Goal: Transaction & Acquisition: Purchase product/service

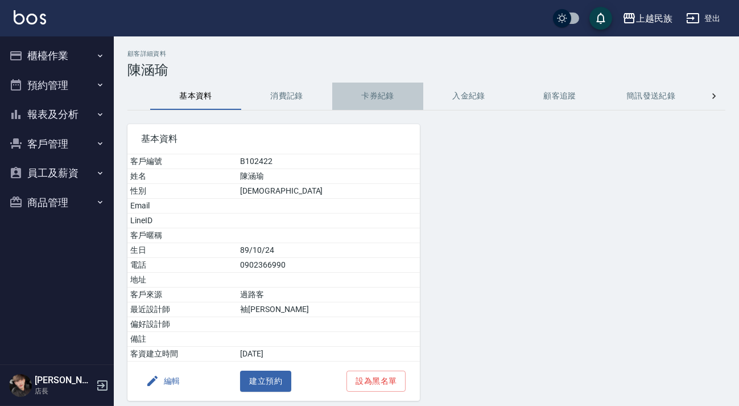
click at [377, 97] on button "卡券紀錄" at bounding box center [377, 95] width 91 height 27
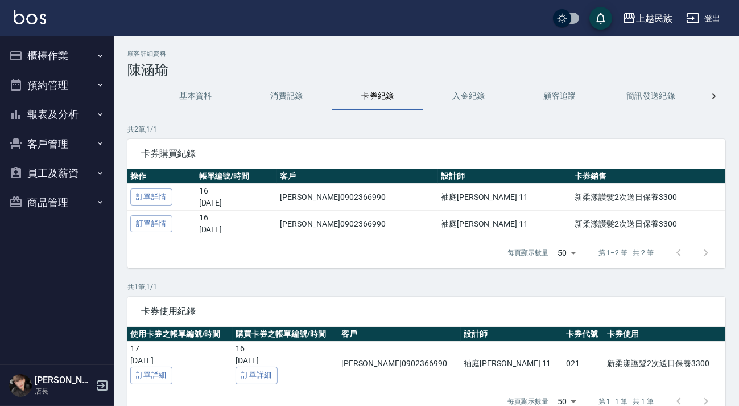
scroll to position [58, 0]
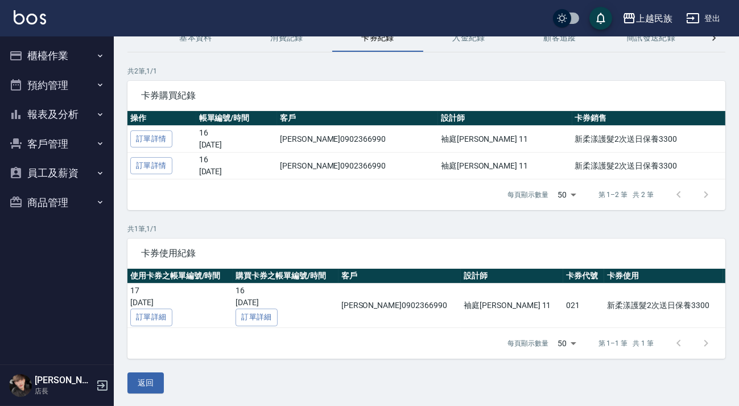
click at [28, 16] on img at bounding box center [30, 17] width 32 height 14
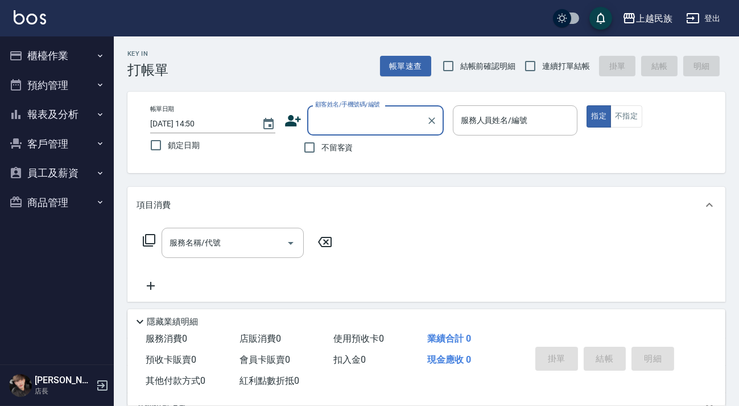
click at [400, 119] on input "顧客姓名/手機號碼/編號" at bounding box center [366, 120] width 109 height 20
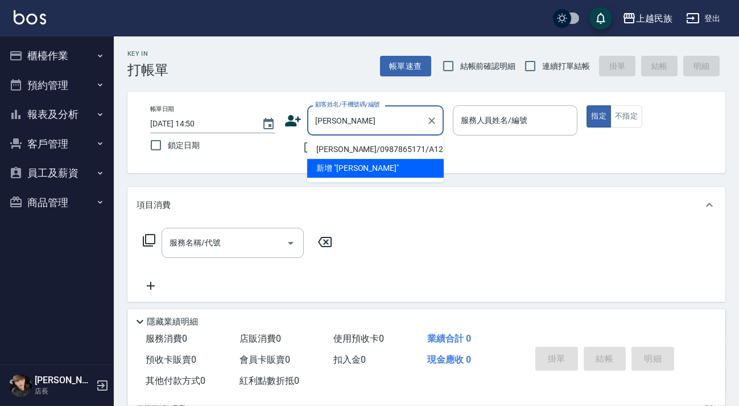
type input "[PERSON_NAME]"
click at [24, 23] on img at bounding box center [30, 17] width 32 height 14
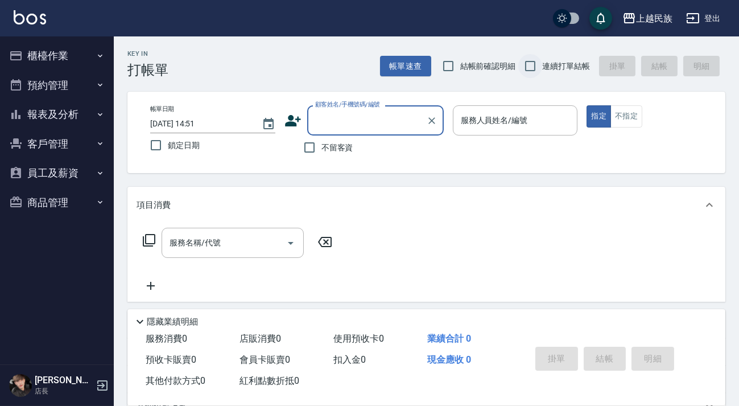
click at [542, 61] on input "連續打單結帳" at bounding box center [530, 66] width 24 height 24
checkbox input "true"
click at [397, 121] on input "顧客姓名/手機號碼/編號" at bounding box center [366, 120] width 109 height 20
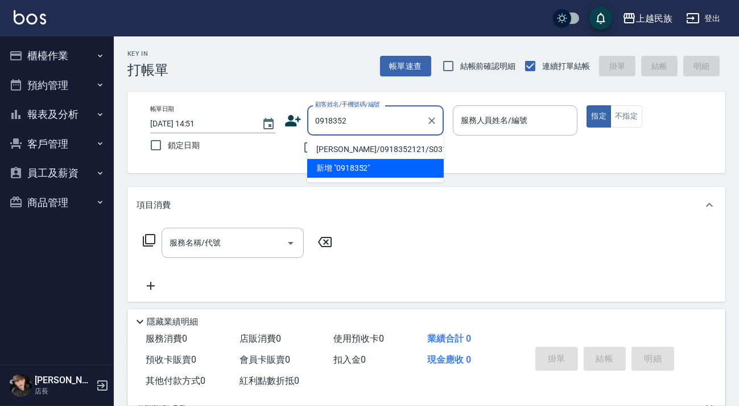
click at [403, 148] on li "[PERSON_NAME]/0918352121/S031922" at bounding box center [375, 149] width 137 height 19
type input "[PERSON_NAME]/0918352121/S031922"
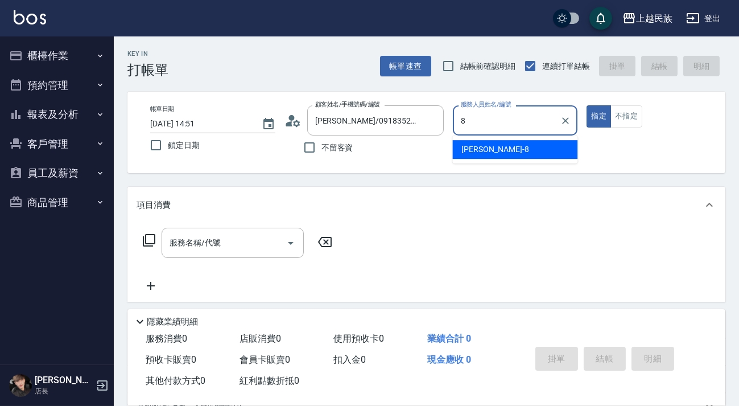
type input "8"
type button "true"
type input "Stella-8"
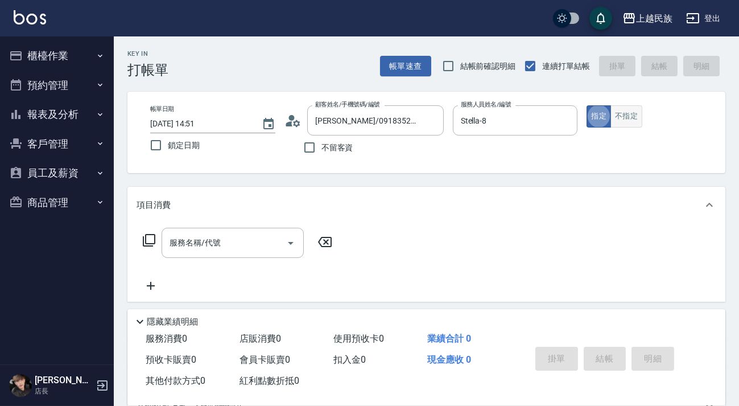
click at [621, 120] on button "不指定" at bounding box center [626, 116] width 32 height 22
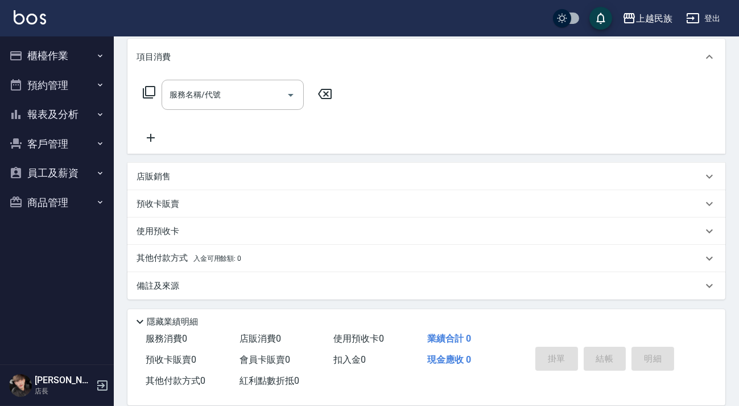
click at [229, 206] on div "預收卡販賣" at bounding box center [420, 204] width 566 height 12
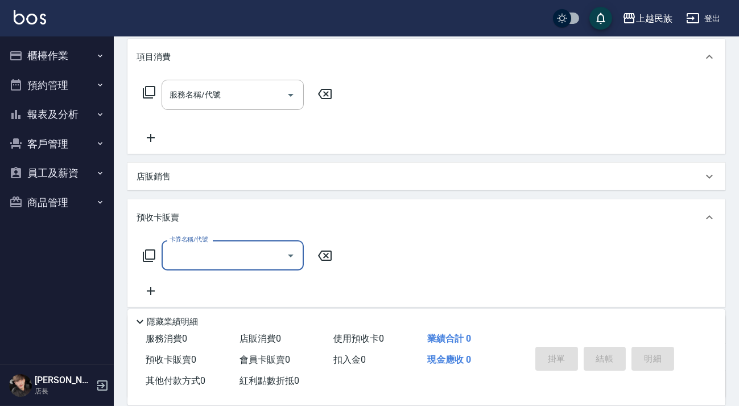
scroll to position [247, 0]
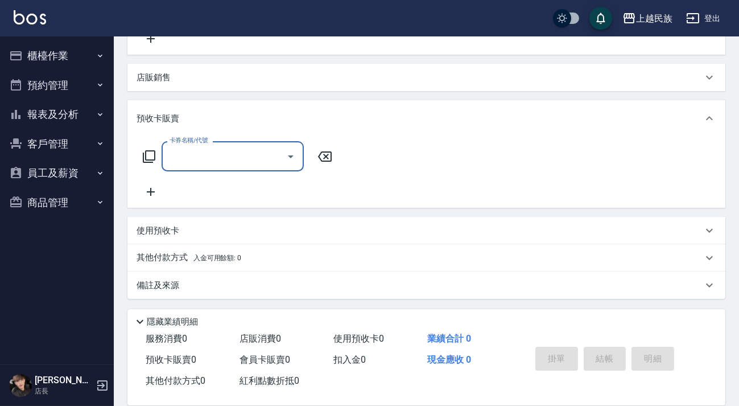
click at [259, 149] on input "卡券名稱/代號" at bounding box center [224, 156] width 115 height 20
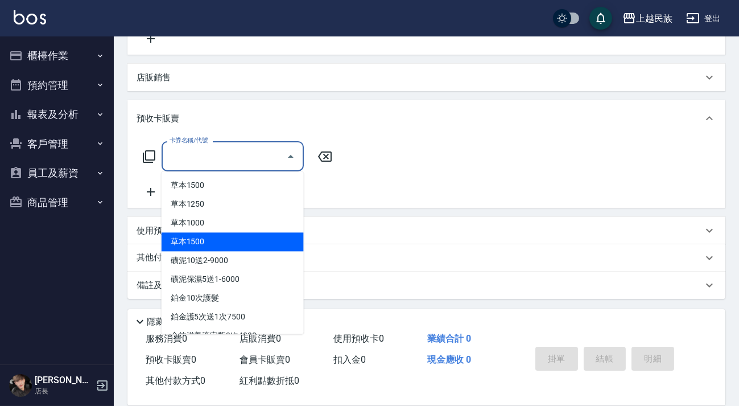
scroll to position [222, 0]
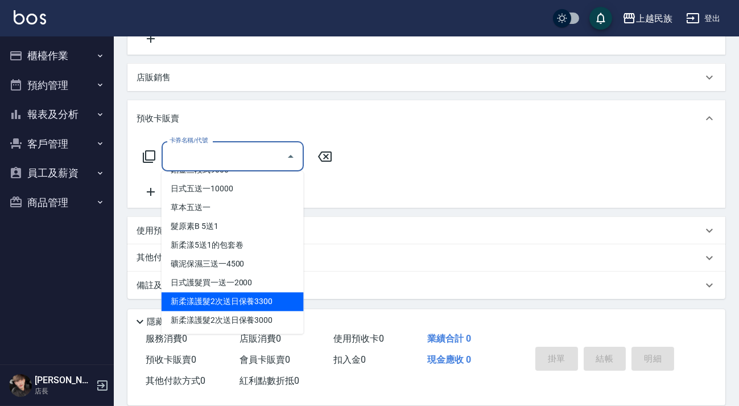
click at [259, 300] on span "新柔漾護髮2次送日保養3300" at bounding box center [233, 301] width 142 height 19
type input "新柔漾護髮2次送日保養3300(021)"
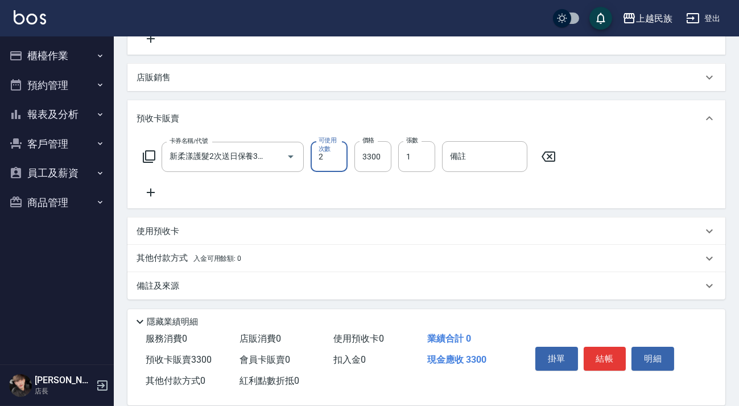
click at [403, 183] on div "卡券名稱/代號 新柔漾護髮2次送日保養3300(021) 卡券名稱/代號 可使用次數 2 可使用次數 價格 3300 價格 張數 1 張數 備註 備註" at bounding box center [427, 170] width 580 height 58
drag, startPoint x: 212, startPoint y: 253, endPoint x: 225, endPoint y: 254, distance: 13.2
click at [214, 253] on p "其他付款方式 入金可用餘額: 0" at bounding box center [189, 257] width 105 height 13
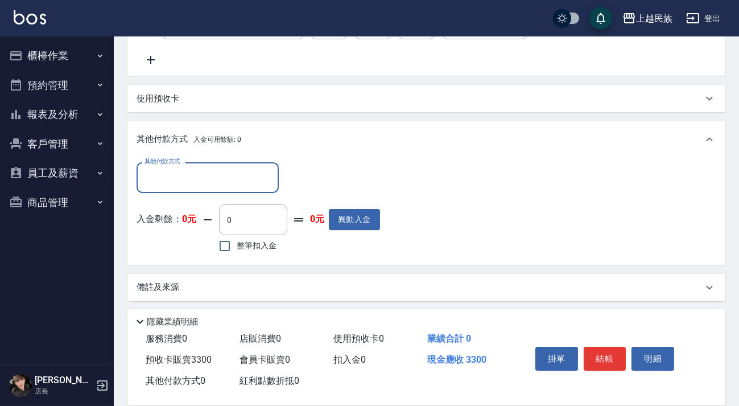
scroll to position [0, 0]
click at [252, 195] on div "其他付款方式 其他付款方式 入金剩餘： 0元 0 ​ 整筆扣入金 0元 異動入金" at bounding box center [258, 208] width 243 height 93
click at [252, 180] on input "其他付款方式" at bounding box center [208, 177] width 132 height 20
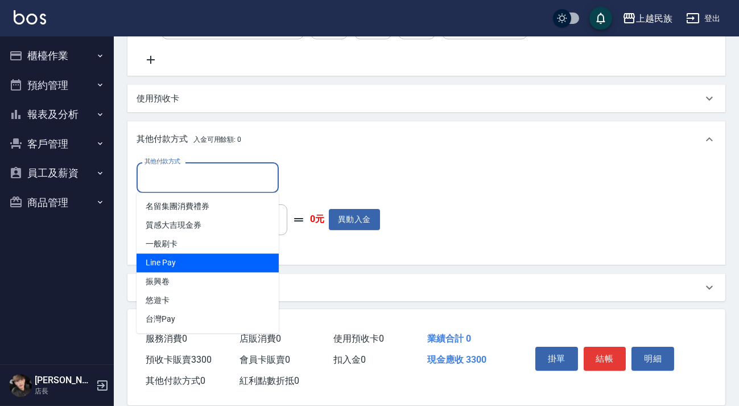
click at [242, 261] on span "Line Pay" at bounding box center [208, 262] width 142 height 19
type input "Line Pay"
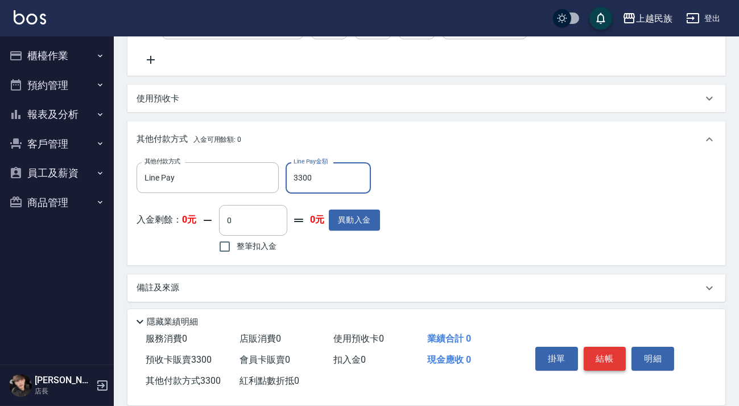
type input "3300"
drag, startPoint x: 600, startPoint y: 352, endPoint x: 559, endPoint y: 307, distance: 61.2
click at [600, 351] on button "結帳" at bounding box center [605, 358] width 43 height 24
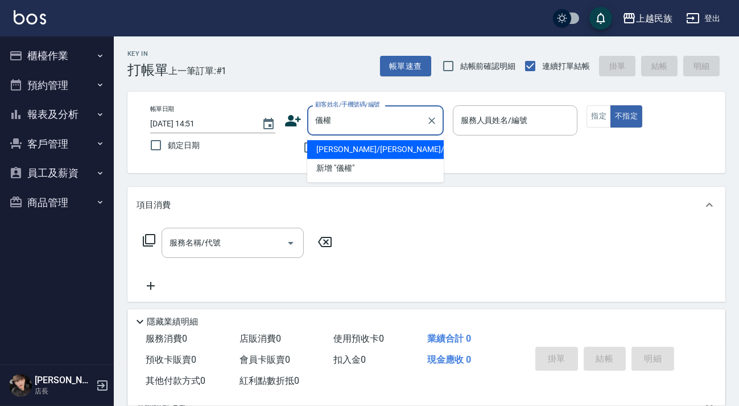
click at [427, 140] on li "[PERSON_NAME]/[PERSON_NAME]/null" at bounding box center [375, 149] width 137 height 19
type input "[PERSON_NAME]/[PERSON_NAME]/null"
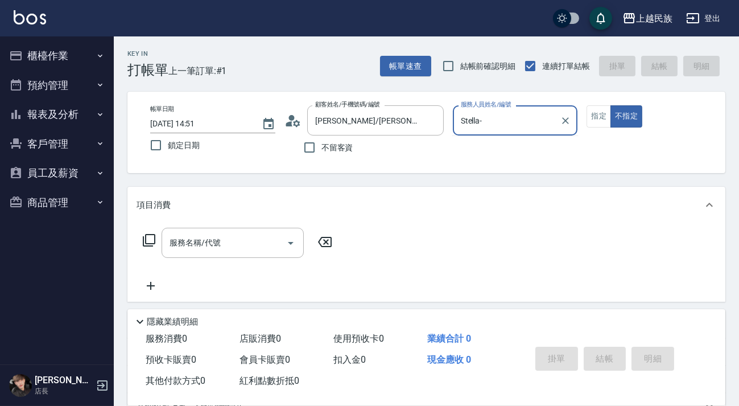
click at [610, 105] on button "不指定" at bounding box center [626, 116] width 32 height 22
type input "Stella-8"
type button "false"
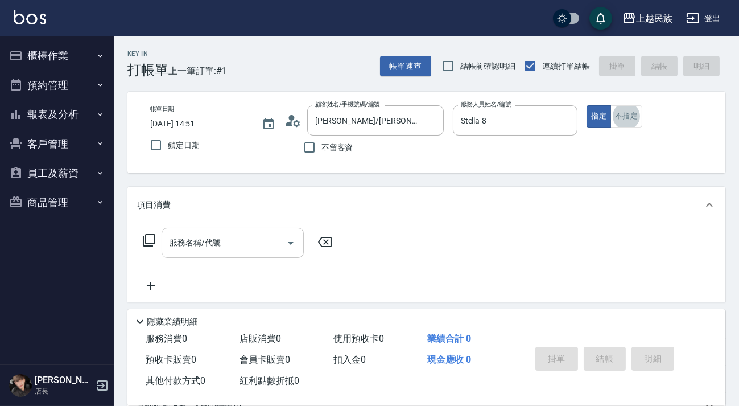
click at [251, 249] on input "服務名稱/代號" at bounding box center [224, 243] width 115 height 20
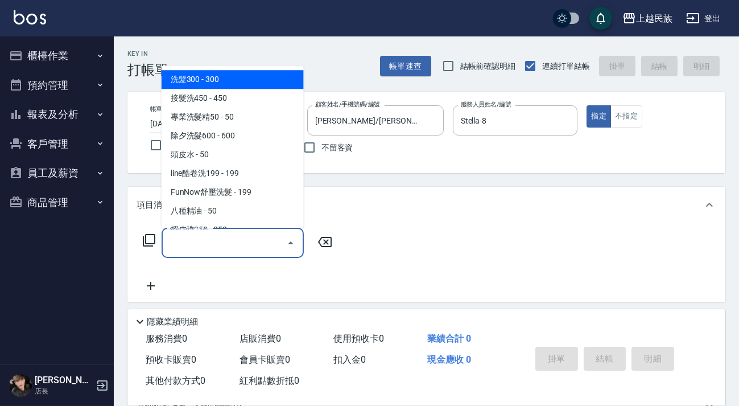
click at [244, 68] on ul "洗髮300 - 300 接髮洗450 - 450 專業洗髮精50 - 50 除夕洗髮600 - 600 頭皮水 - 50 line酷卷洗199 - 199 F…" at bounding box center [233, 146] width 142 height 162
click at [254, 76] on span "洗髮300 - 300" at bounding box center [233, 79] width 142 height 19
type input "洗髮300(101)"
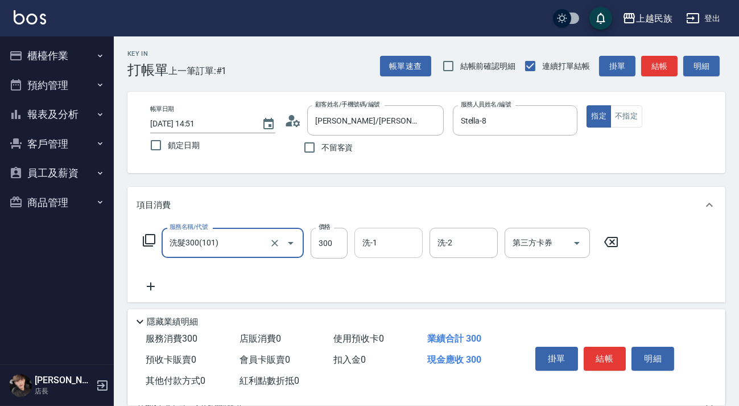
click at [380, 245] on input "洗-1" at bounding box center [388, 243] width 58 height 20
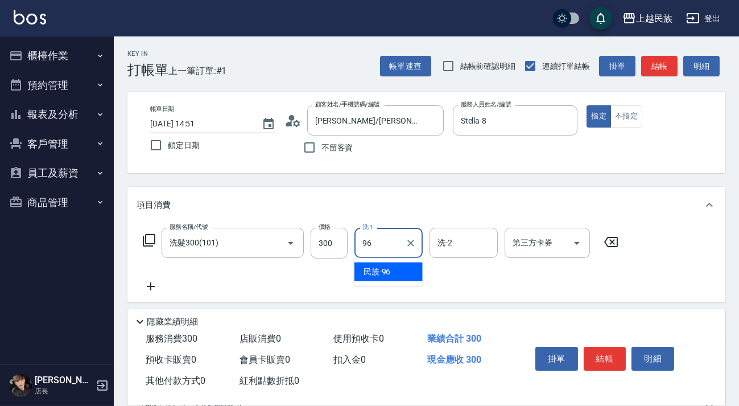
type input "民族-96"
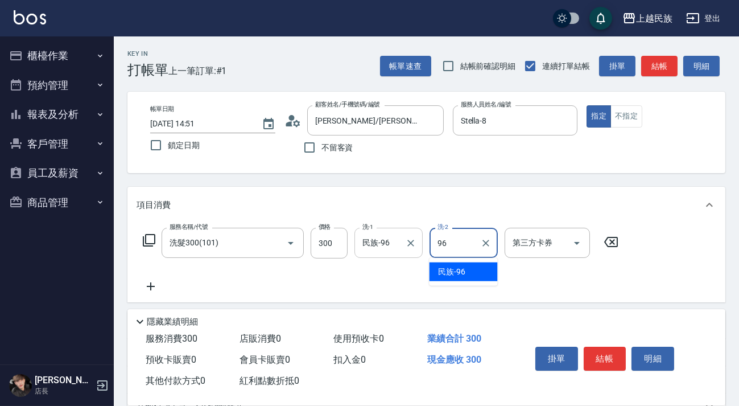
type input "民族-96"
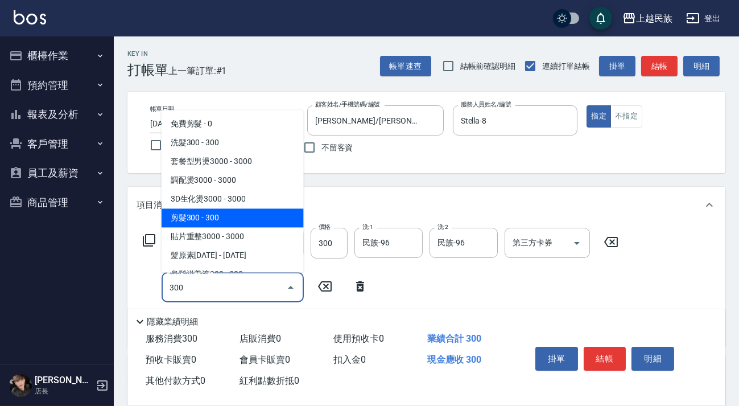
click at [227, 210] on span "剪髮300 - 300" at bounding box center [233, 217] width 142 height 19
type input "剪髮300(305)"
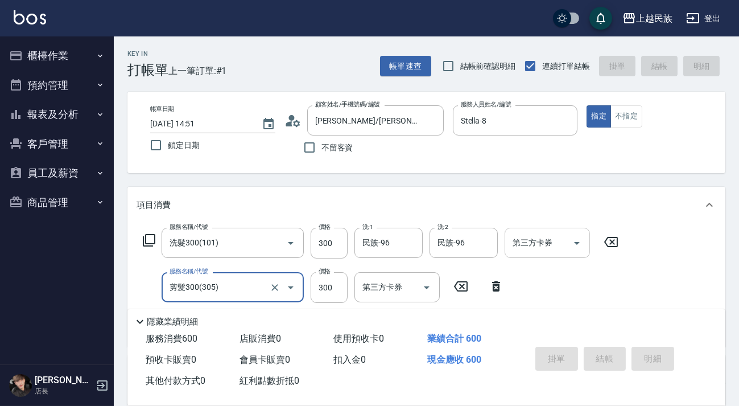
type input "[DATE] 14:52"
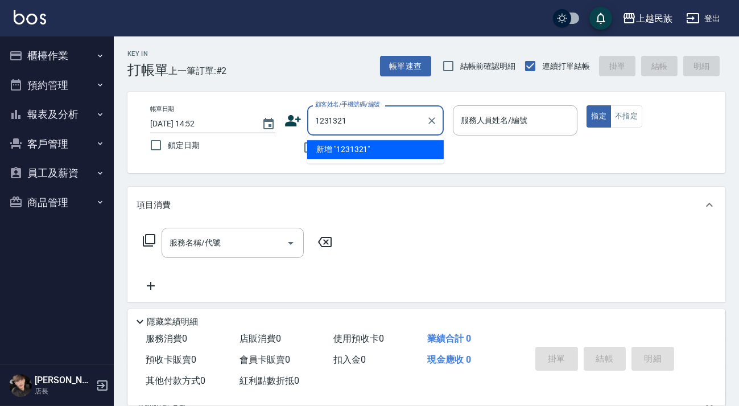
type input "1231321"
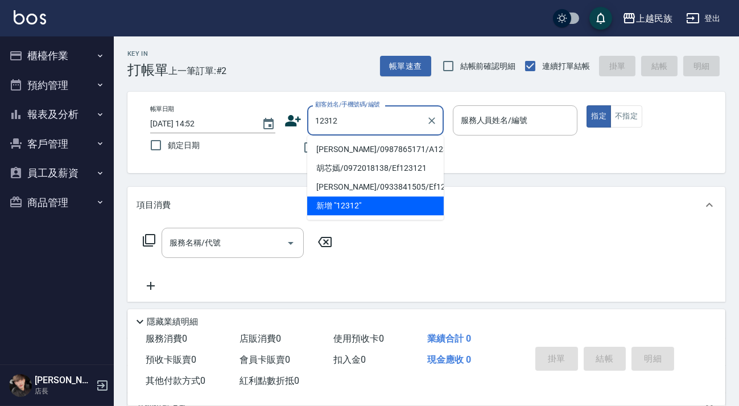
click at [371, 148] on li "[PERSON_NAME]/0987865171/A123121" at bounding box center [375, 149] width 137 height 19
type input "[PERSON_NAME]/0987865171/A123121"
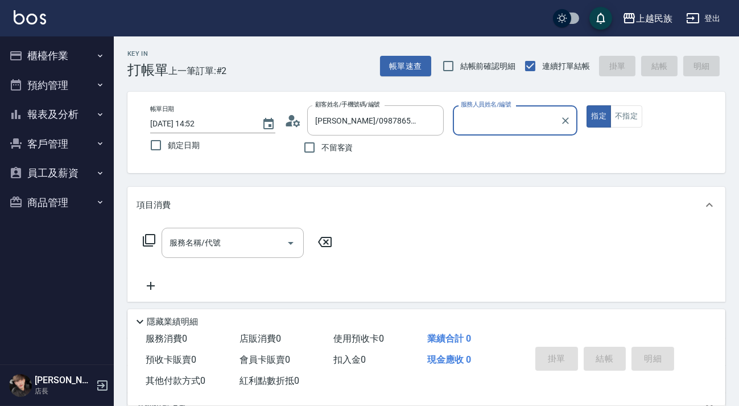
type input "[PERSON_NAME]-2"
click at [586, 105] on button "指定" at bounding box center [598, 116] width 24 height 22
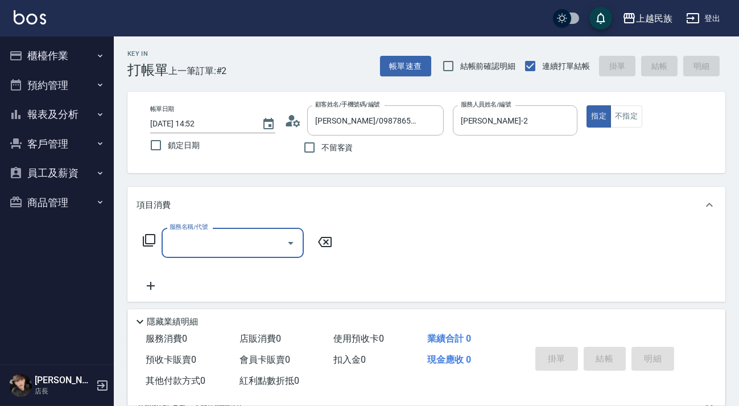
scroll to position [148, 0]
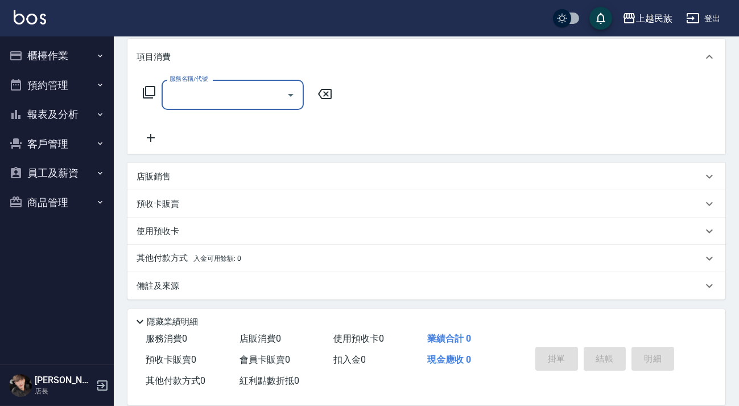
click at [160, 176] on p "店販銷售" at bounding box center [154, 177] width 34 height 12
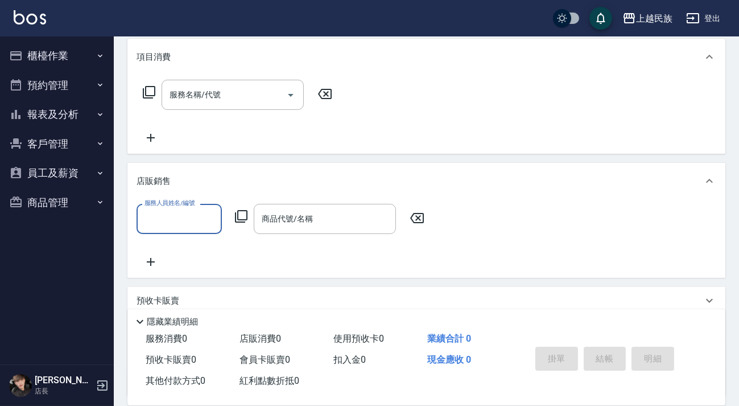
scroll to position [0, 0]
type input "[PERSON_NAME]-2"
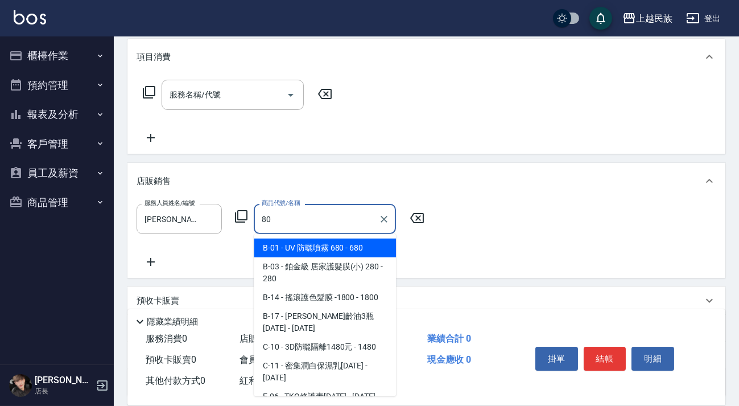
type input "8"
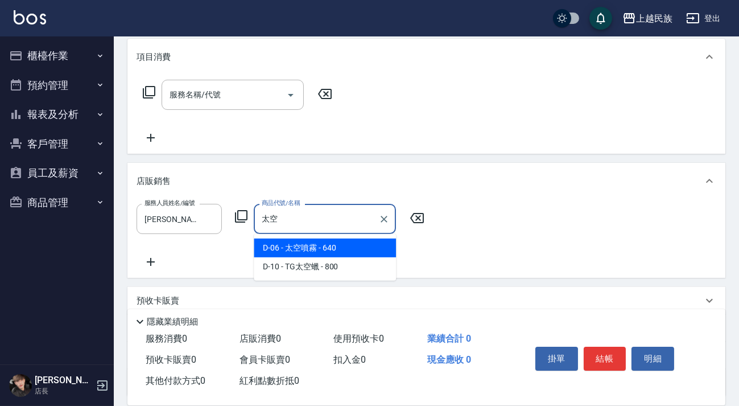
click at [312, 250] on span "D-06 - 太空噴霧 - 640" at bounding box center [325, 247] width 142 height 19
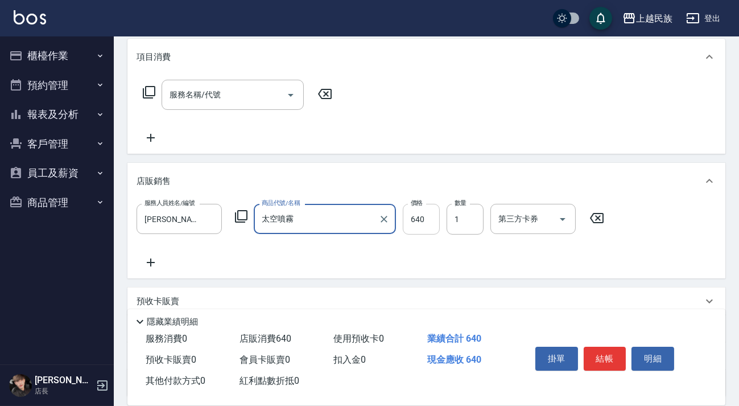
type input "太空噴霧"
click at [433, 220] on input "640" at bounding box center [421, 219] width 37 height 31
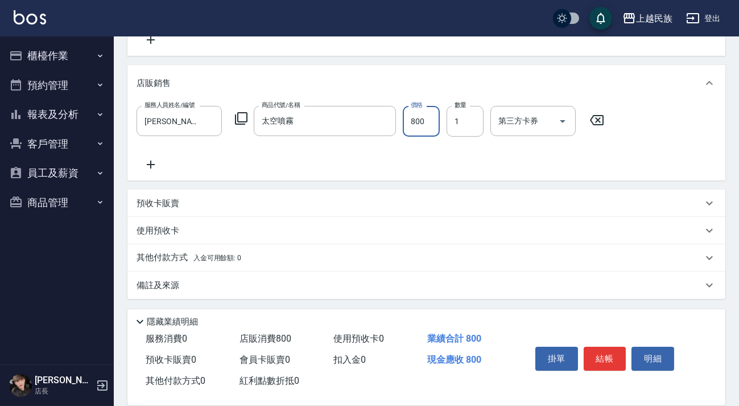
type input "800"
drag, startPoint x: 218, startPoint y: 278, endPoint x: 237, endPoint y: 278, distance: 18.8
click at [221, 278] on div "備註及來源" at bounding box center [426, 284] width 598 height 27
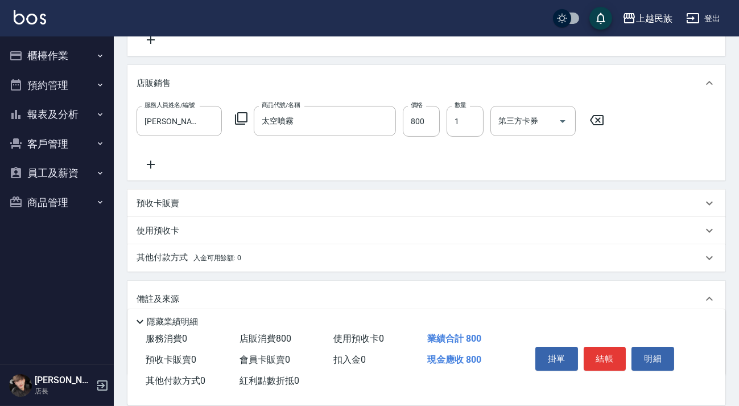
scroll to position [321, 0]
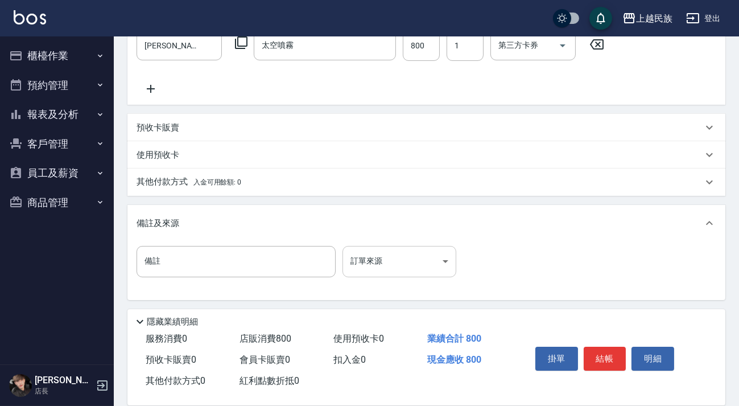
click at [398, 262] on body "上越民族 登出 櫃檯作業 打帳單 帳單列表 現金收支登錄 材料自購登錄 每日結帳 排班表 現場電腦打卡 預約管理 預約管理 單日預約紀錄 單週預約紀錄 報表及…" at bounding box center [369, 43] width 739 height 728
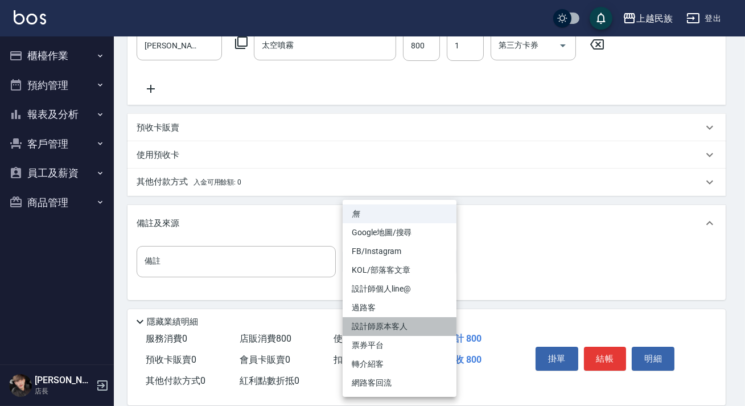
click at [410, 326] on li "設計師原本客人" at bounding box center [399, 326] width 114 height 19
type input "設計師原本客人"
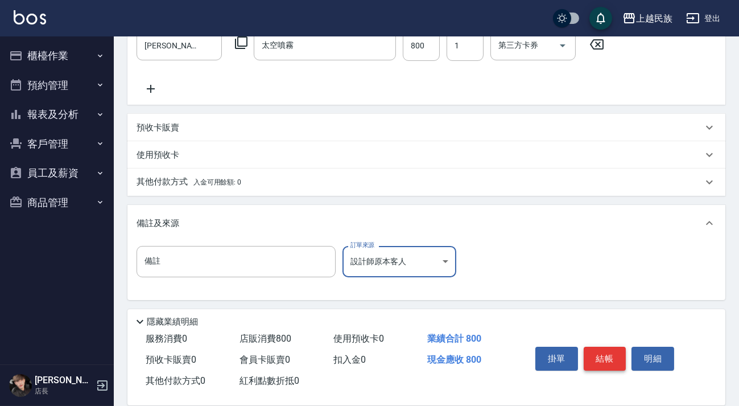
click at [592, 359] on button "結帳" at bounding box center [605, 358] width 43 height 24
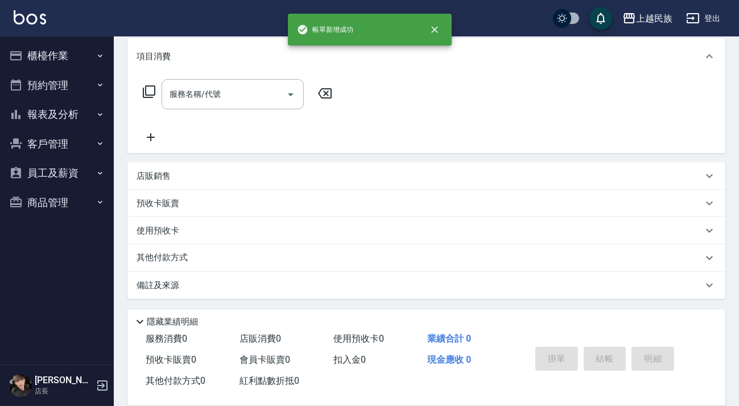
scroll to position [0, 0]
